Goal: Task Accomplishment & Management: Complete application form

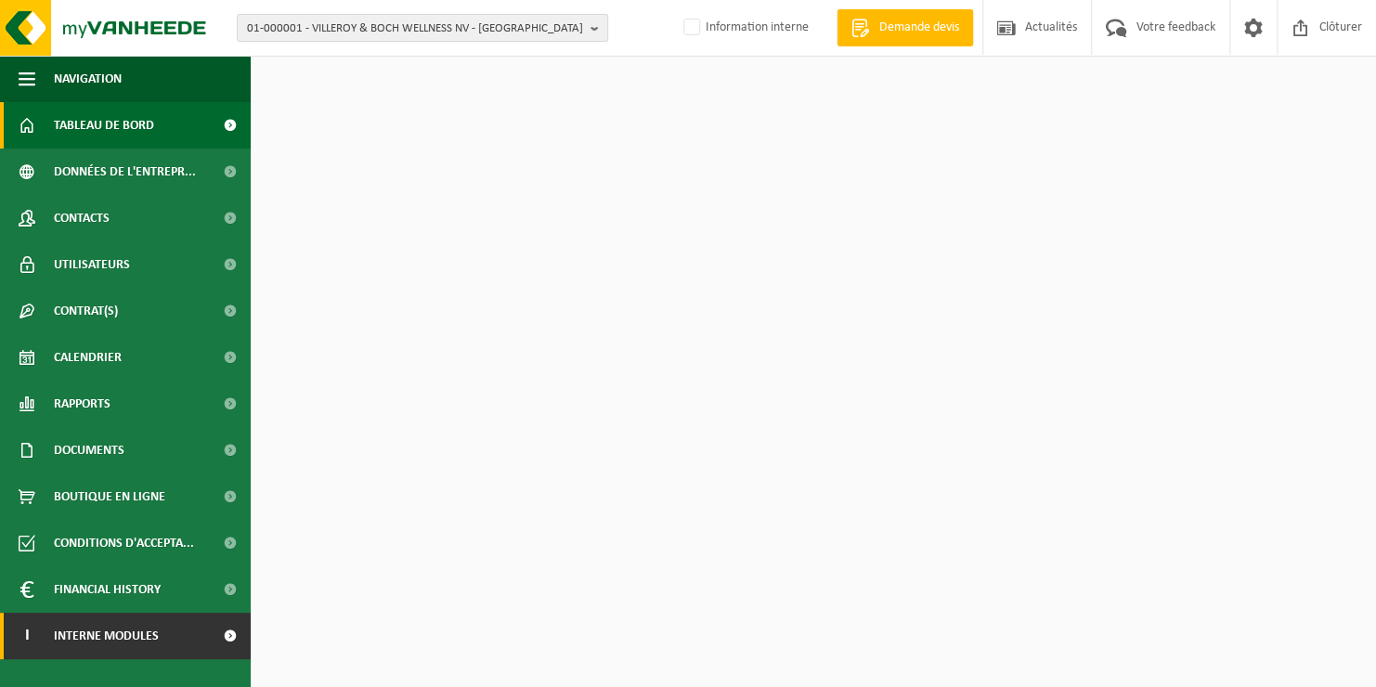
click at [112, 624] on span "Interne modules" at bounding box center [106, 636] width 105 height 46
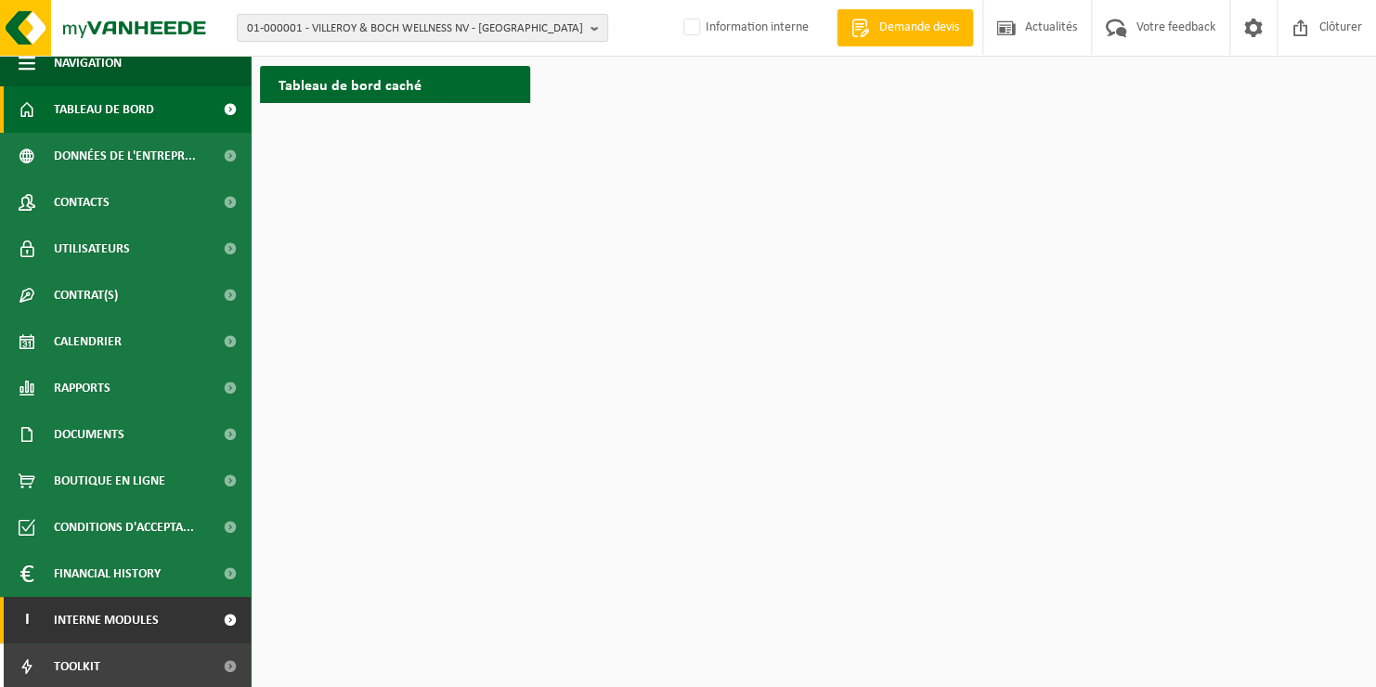
scroll to position [65, 0]
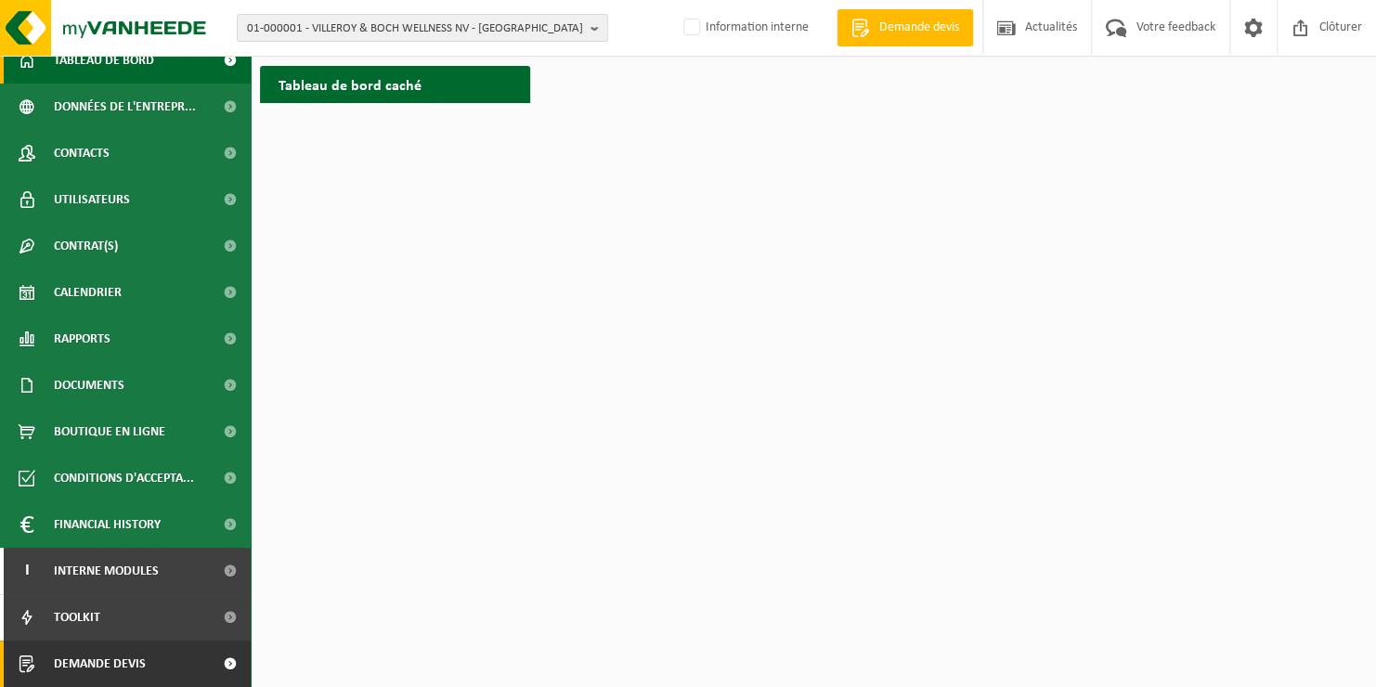
click at [175, 667] on link "Demande devis" at bounding box center [125, 664] width 251 height 46
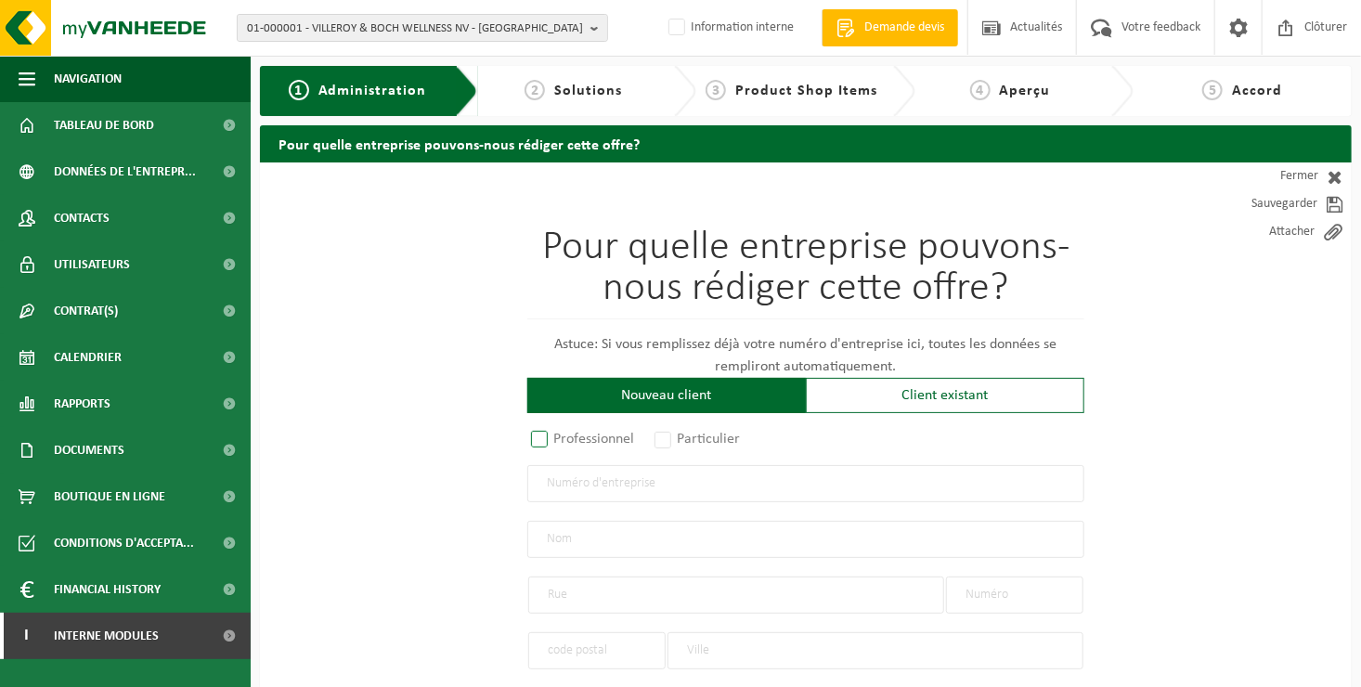
click at [552, 434] on label "Professionnel" at bounding box center [583, 439] width 112 height 26
click at [558, 434] on input "Professionnel" at bounding box center [564, 440] width 12 height 12
radio input "true"
click at [582, 479] on input "text" at bounding box center [805, 483] width 557 height 37
type input "0461445925"
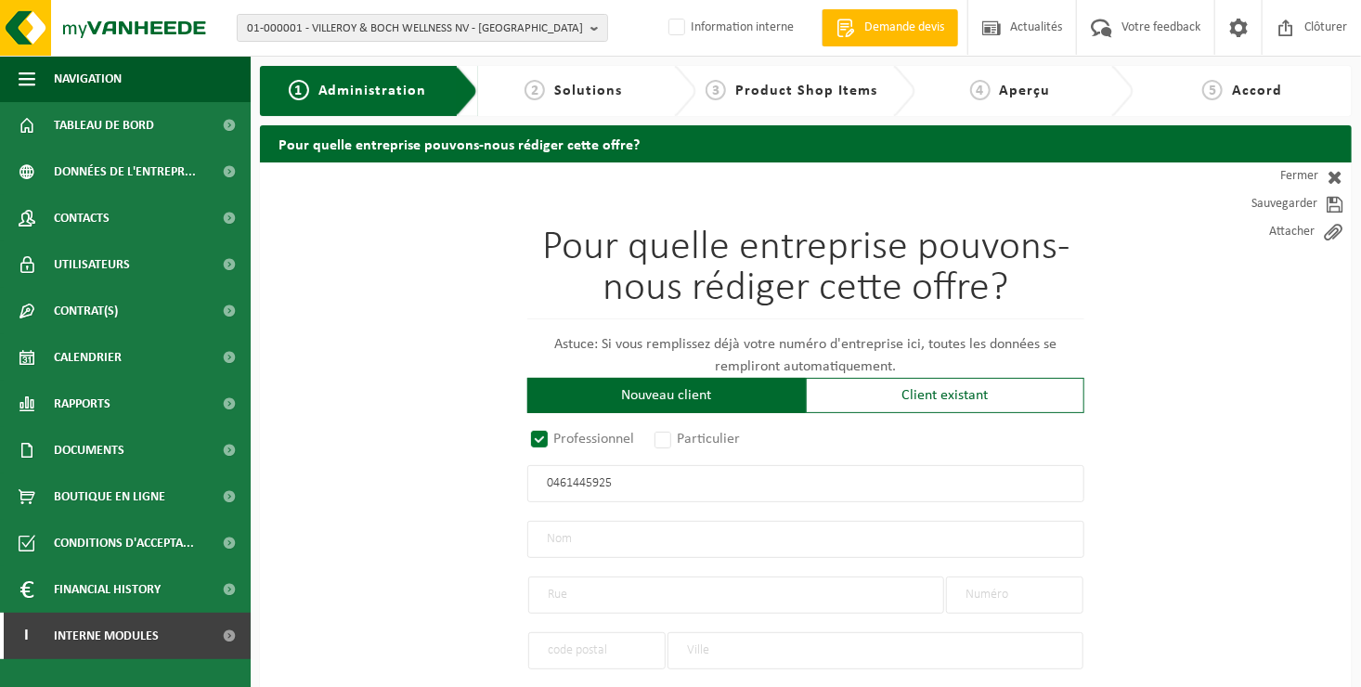
radio input "false"
select select
type input "DE COSTER D. SRL"
type input "RUE D'OISQUERCQ"
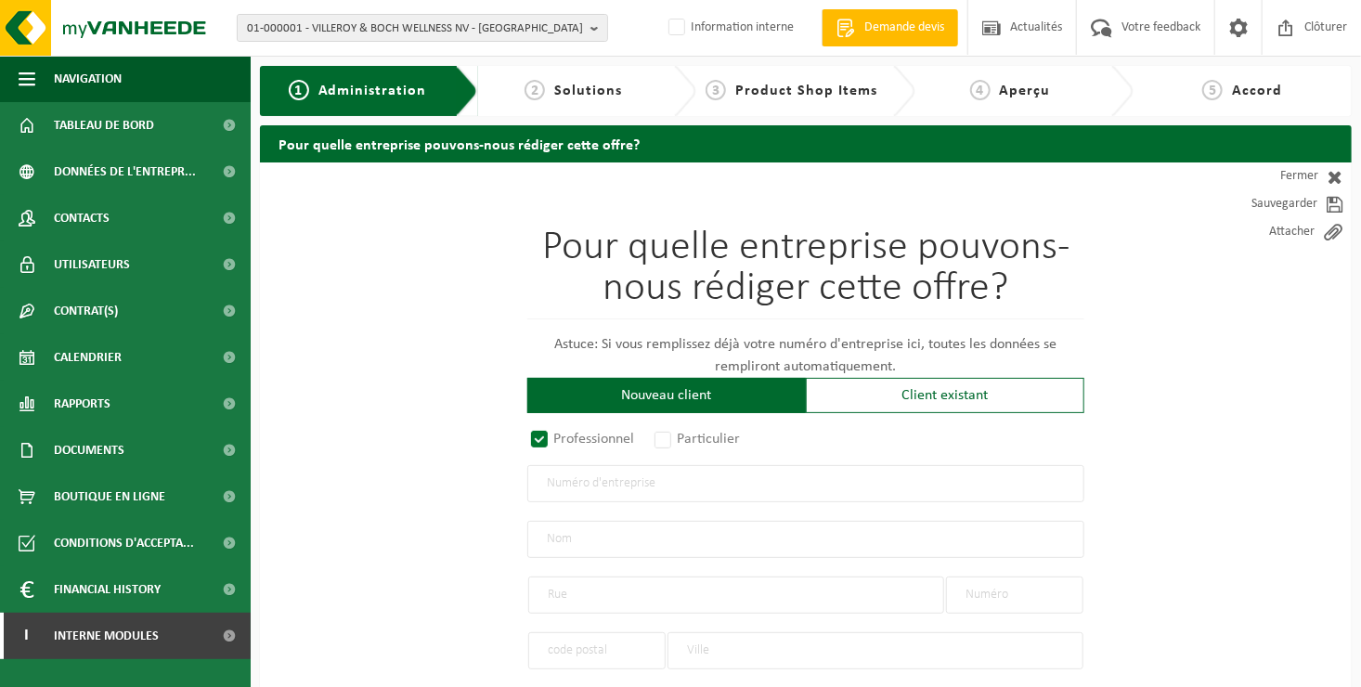
type input "120"
type input "1480"
type input "TUBIZE"
type input "2354069145"
radio input "true"
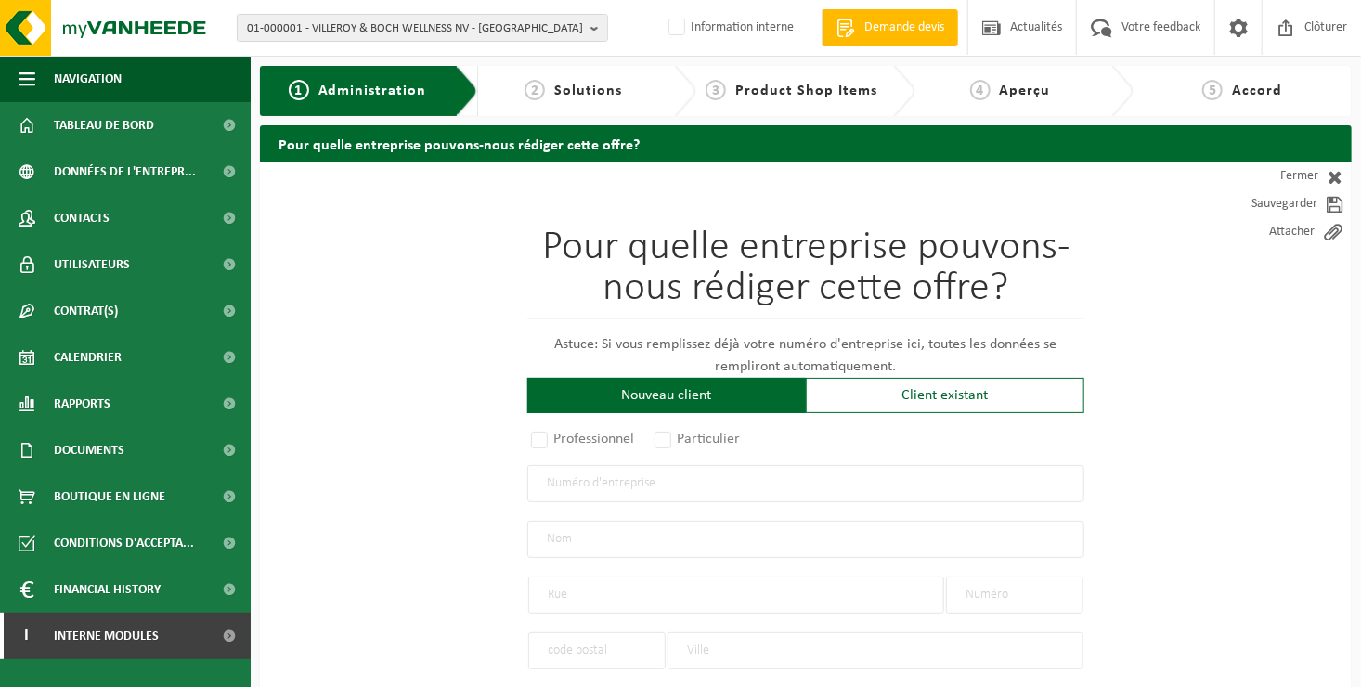
select select "148503"
type input "0461.445.925"
type input "DE COSTER D. SRL"
type input "RUE D'OISQUERCQ"
type input "120"
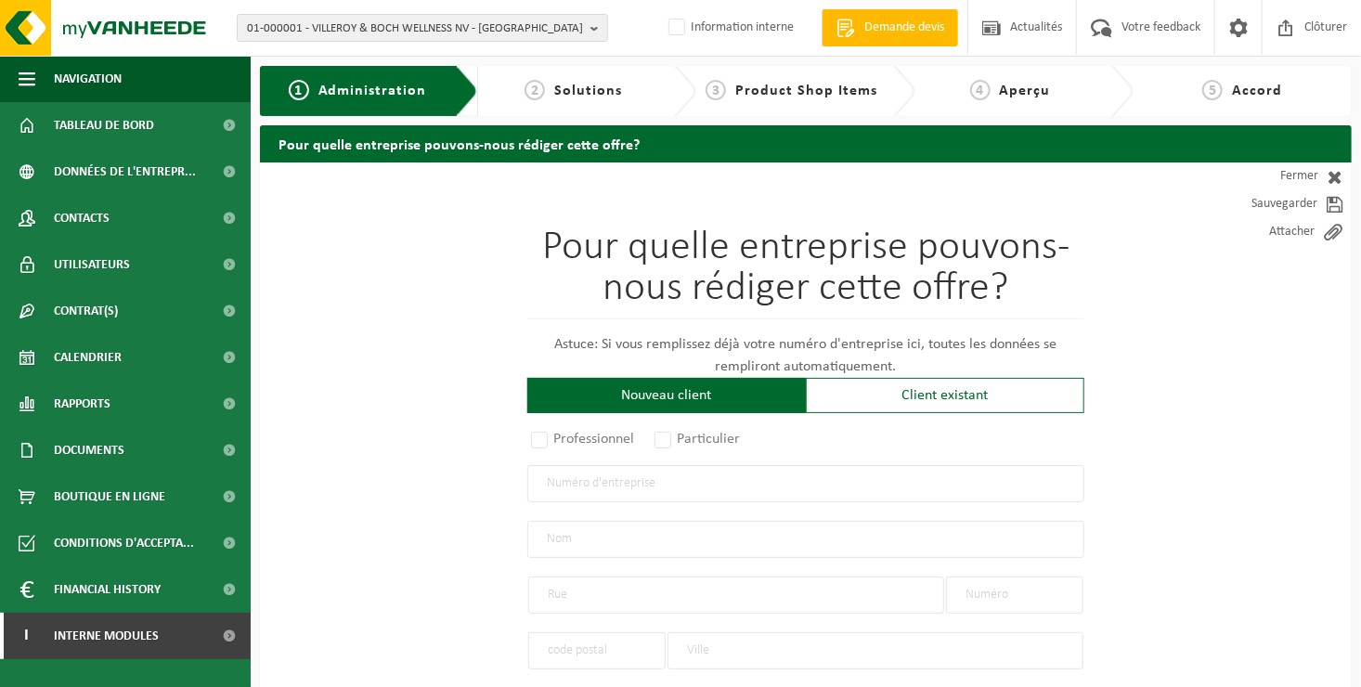
type input "1480"
type input "TUBIZE"
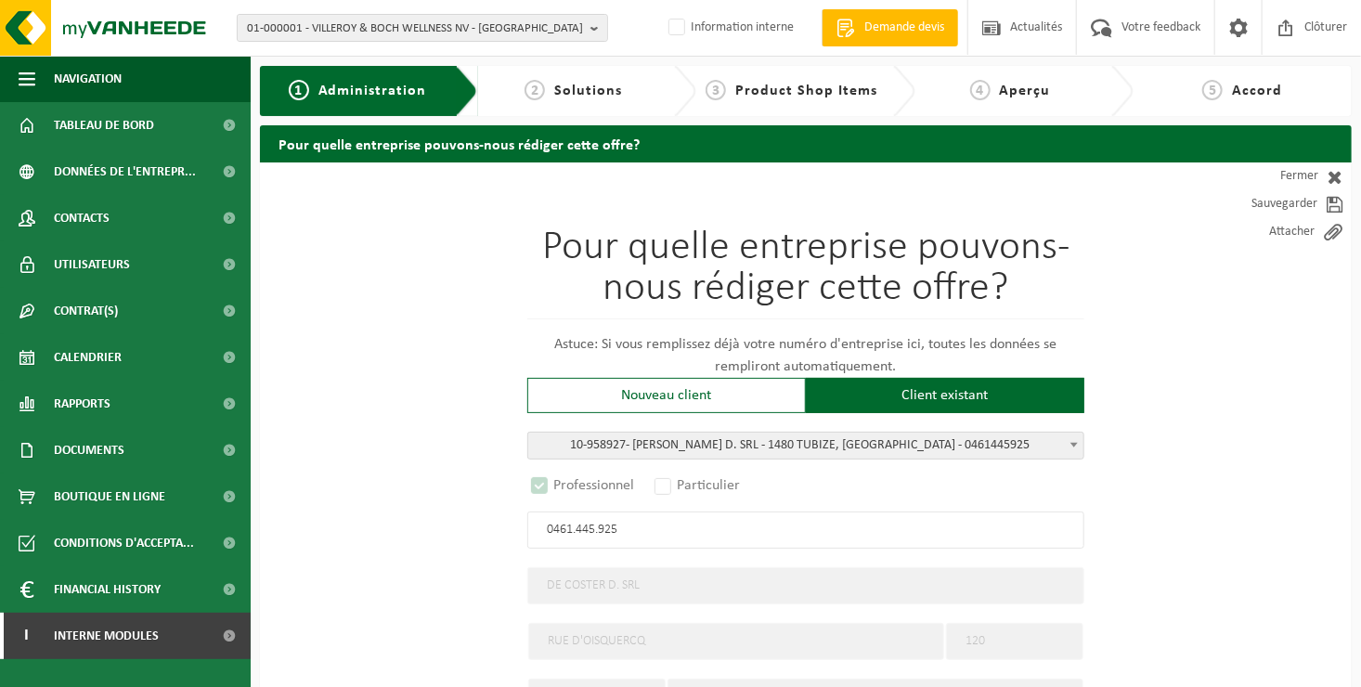
select select "D"
type input "0461.445.925"
